Goal: Browse casually

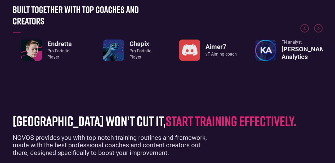
scroll to position [236, 0]
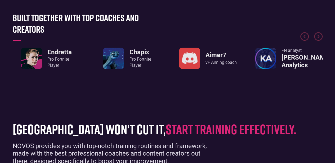
click at [185, 57] on img "3 / 8" at bounding box center [189, 57] width 21 height 21
click at [190, 59] on img "3 / 8" at bounding box center [189, 57] width 21 height 21
click at [317, 37] on img "Next slide" at bounding box center [319, 36] width 8 height 8
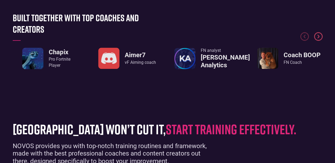
click at [317, 37] on img "Next slide" at bounding box center [319, 36] width 8 height 8
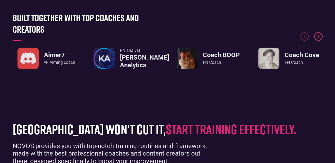
click at [317, 37] on img "Next slide" at bounding box center [319, 36] width 8 height 8
click at [271, 58] on img "6 / 8" at bounding box center [269, 57] width 21 height 21
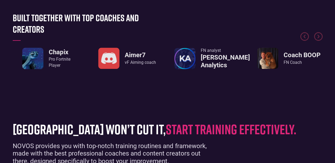
click at [149, 50] on link "Aimer7 vF Aiming coach" at bounding box center [127, 57] width 58 height 21
click at [115, 60] on img "3 / 8" at bounding box center [108, 57] width 21 height 21
click at [114, 60] on img "3 / 8" at bounding box center [108, 57] width 21 height 21
click at [106, 65] on img "3 / 8" at bounding box center [108, 57] width 21 height 21
click at [125, 62] on div "vF Aiming coach" at bounding box center [140, 62] width 31 height 6
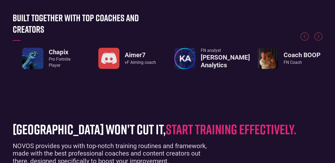
click at [123, 60] on link "Aimer7 vF Aiming coach" at bounding box center [127, 57] width 58 height 21
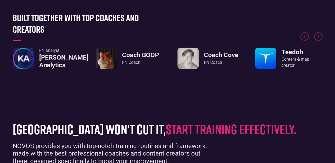
click at [192, 58] on img "6 / 8" at bounding box center [188, 57] width 21 height 21
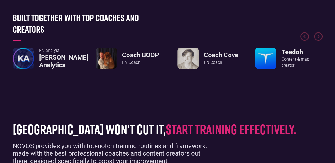
click at [188, 52] on img "6 / 8" at bounding box center [188, 57] width 21 height 21
click at [187, 52] on img "6 / 8" at bounding box center [188, 57] width 21 height 21
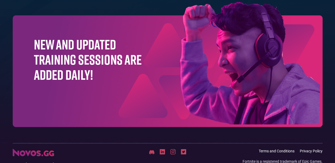
scroll to position [1721, 0]
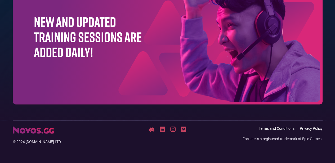
click at [150, 128] on img at bounding box center [151, 129] width 5 height 5
